Goal: Register for event/course

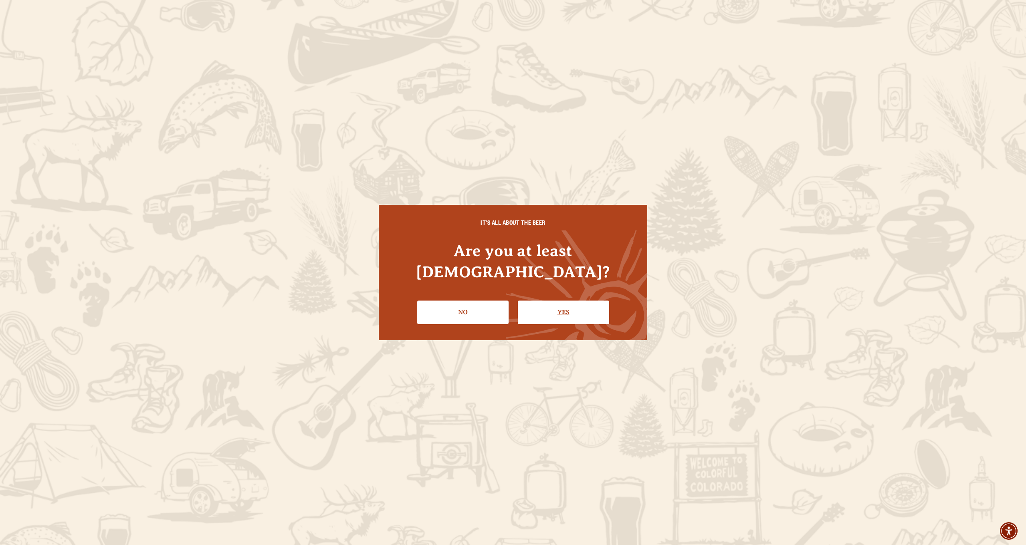
click at [565, 301] on link "Yes" at bounding box center [563, 312] width 91 height 23
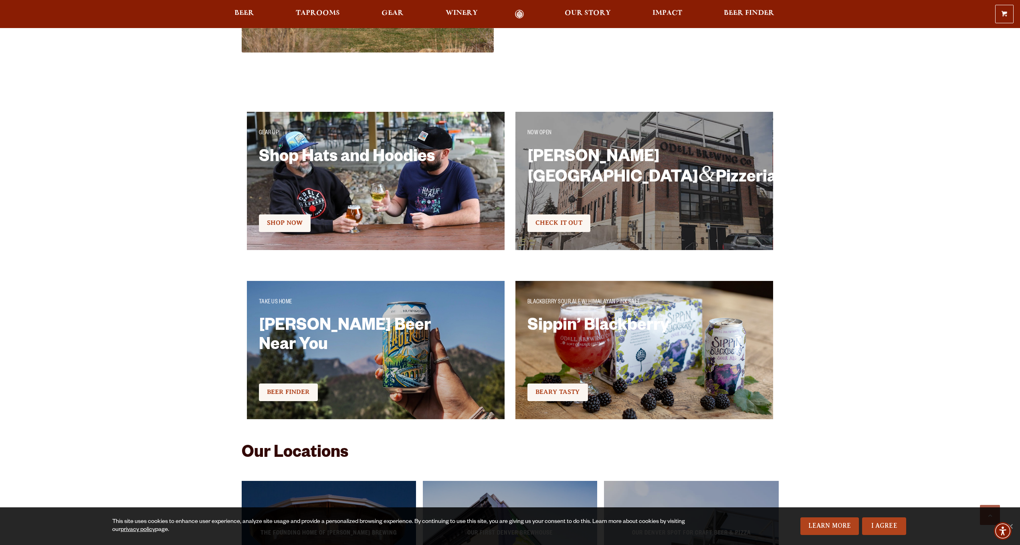
scroll to position [1849, 0]
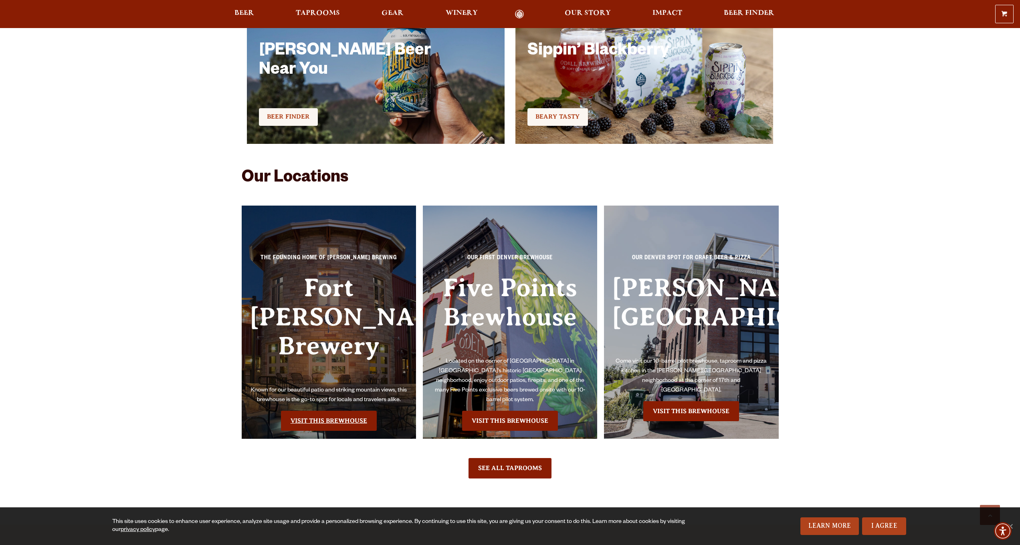
click at [345, 411] on link "Visit this Brewhouse" at bounding box center [329, 421] width 96 height 20
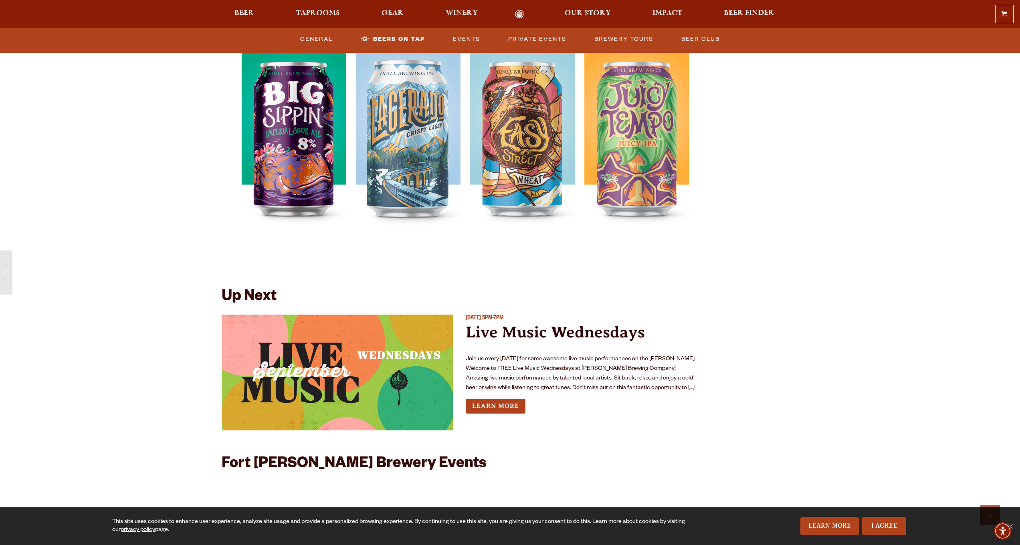
scroll to position [2847, 0]
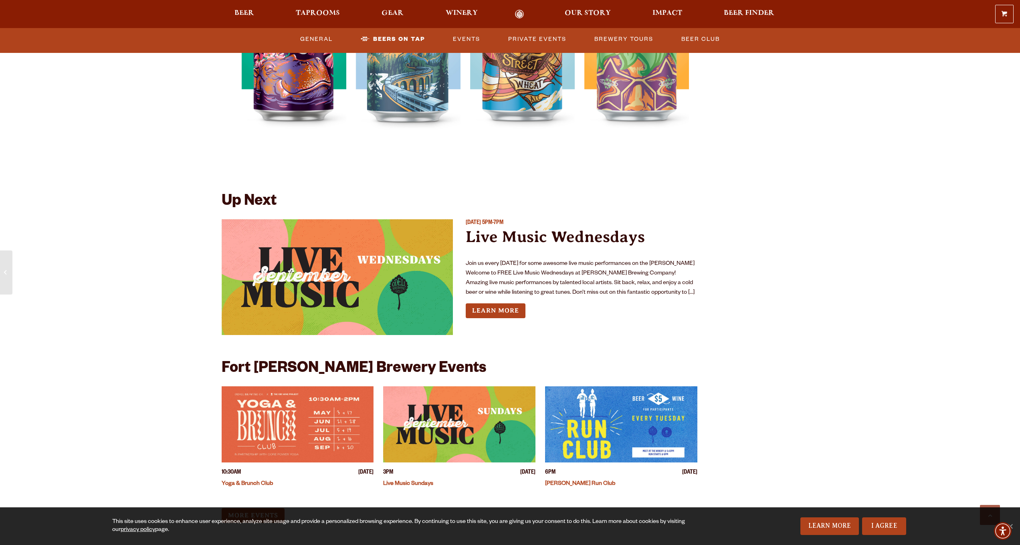
click at [370, 250] on img "View event details" at bounding box center [338, 277] width 232 height 116
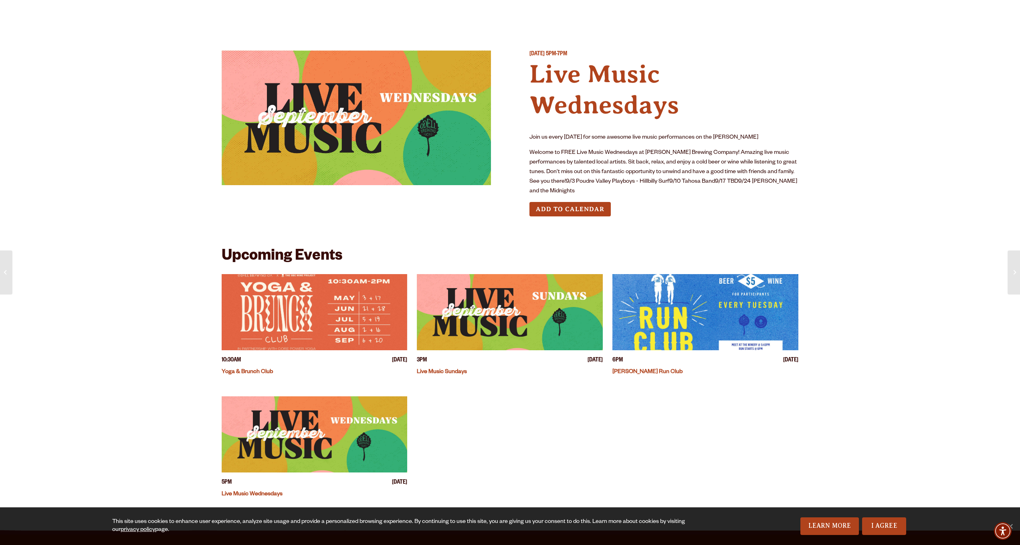
click at [577, 162] on p "Welcome to FREE Live Music Wednesdays at [PERSON_NAME] Brewing Company! Amazing…" at bounding box center [664, 172] width 269 height 48
click at [573, 147] on div "Join us every [DATE] for some awesome live music performances on the [PERSON_NA…" at bounding box center [664, 164] width 269 height 63
click at [365, 63] on img at bounding box center [356, 118] width 269 height 135
click at [543, 202] on button "Add to Calendar" at bounding box center [570, 209] width 81 height 15
click at [639, 172] on p "Welcome to FREE Live Music Wednesdays at [PERSON_NAME] Brewing Company! Amazing…" at bounding box center [664, 172] width 269 height 48
